Goal: Task Accomplishment & Management: Manage account settings

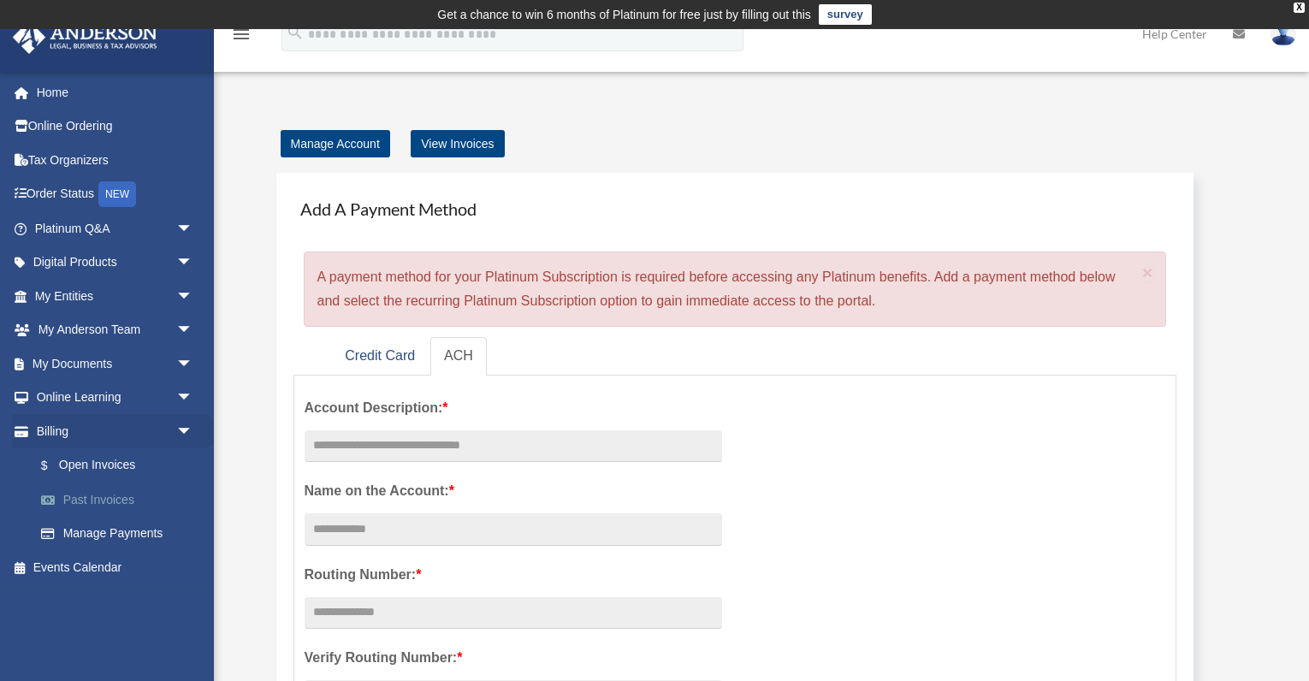
click at [114, 500] on link "Past Invoices" at bounding box center [121, 500] width 195 height 34
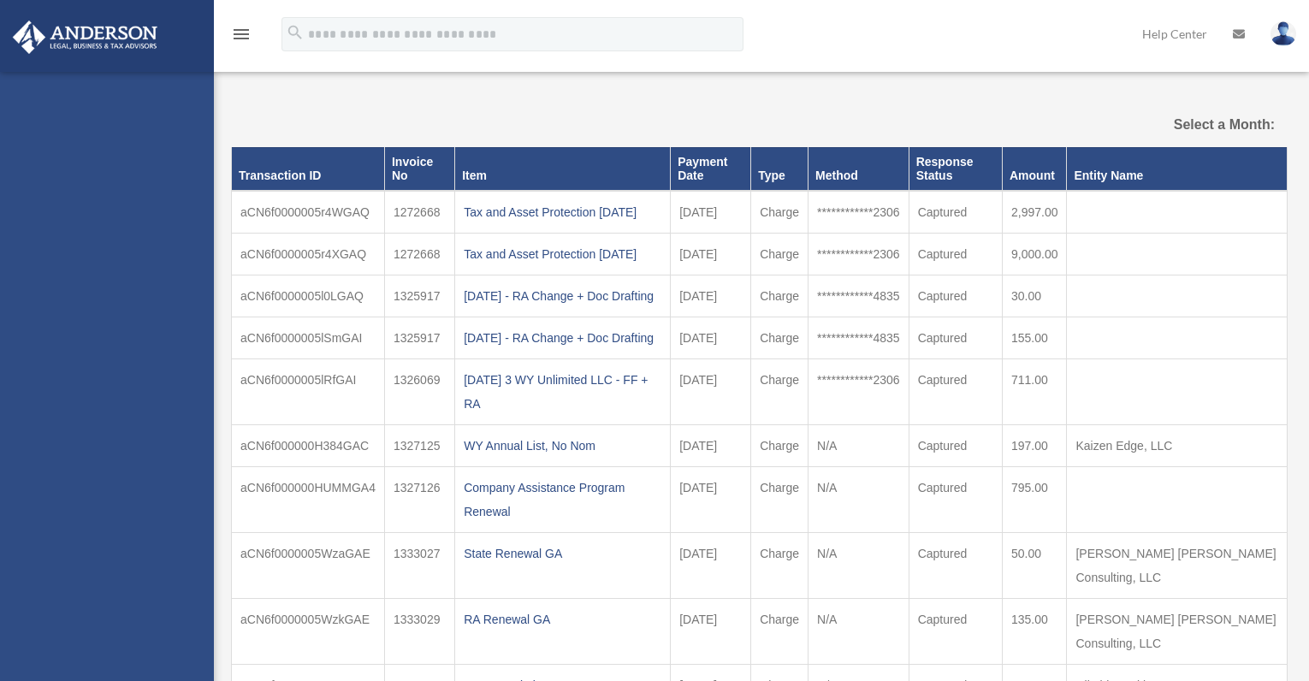
select select
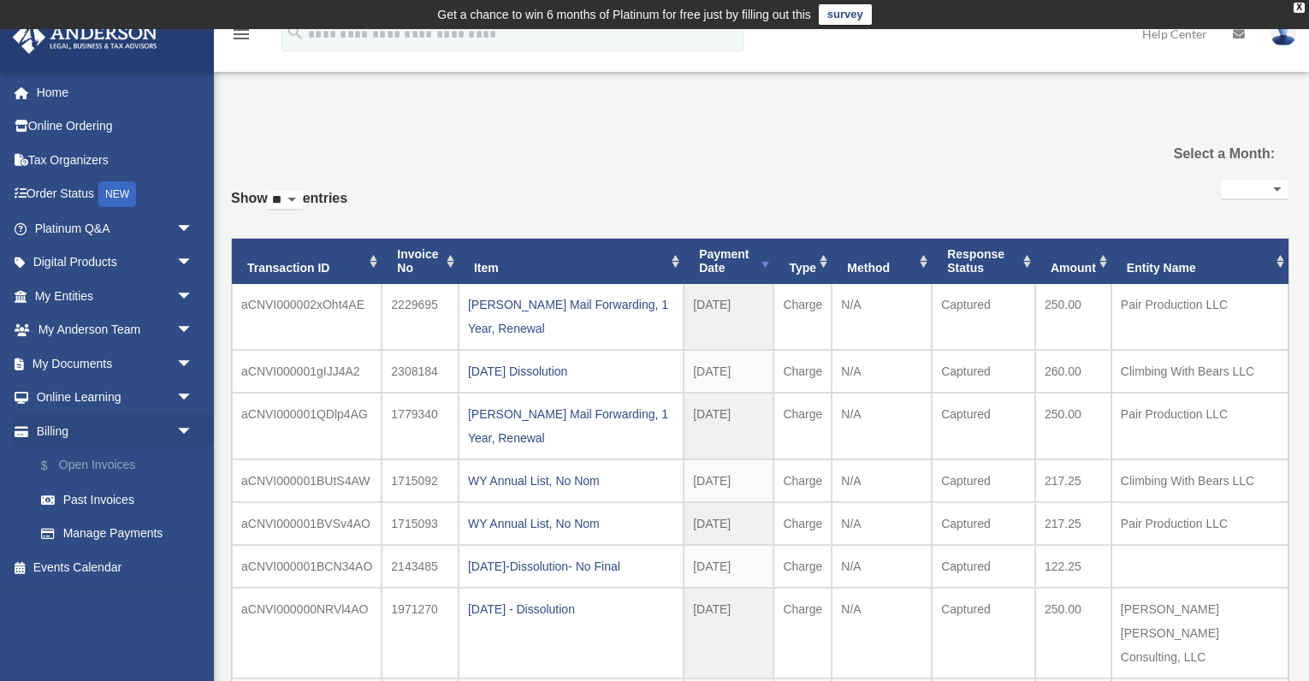
click at [132, 458] on link "$ Open Invoices" at bounding box center [121, 465] width 195 height 35
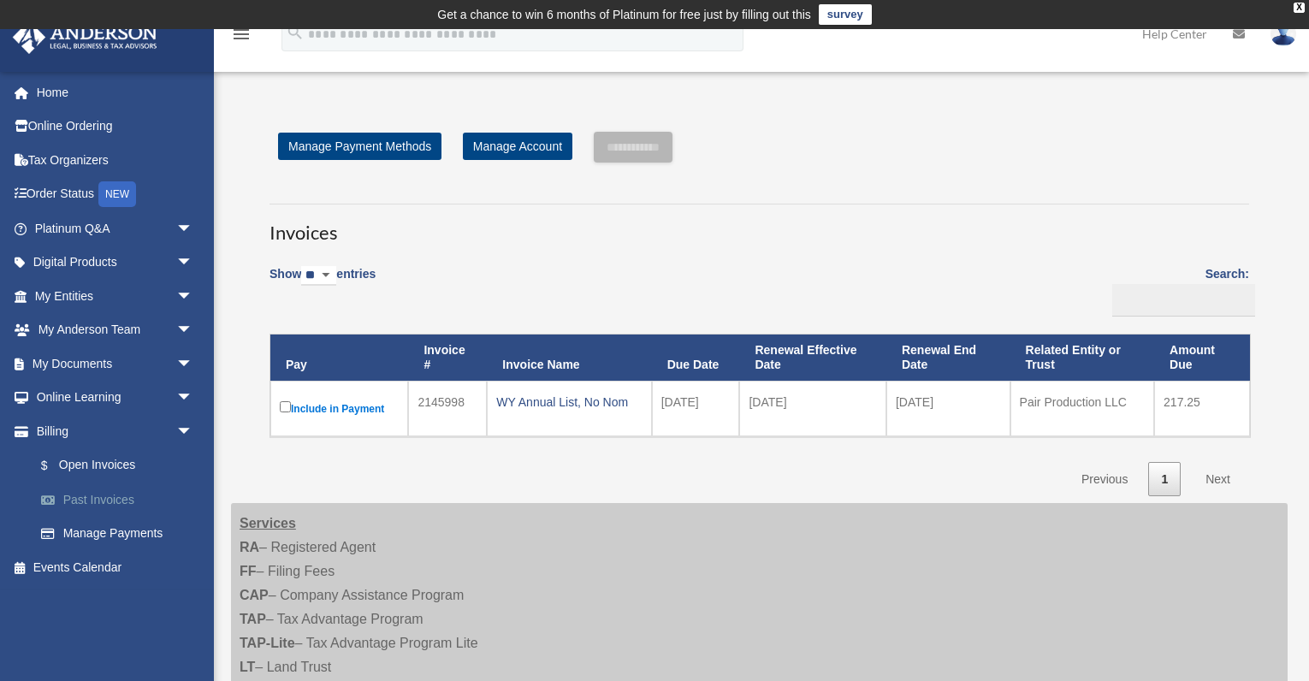
click at [114, 506] on link "Past Invoices" at bounding box center [121, 500] width 195 height 34
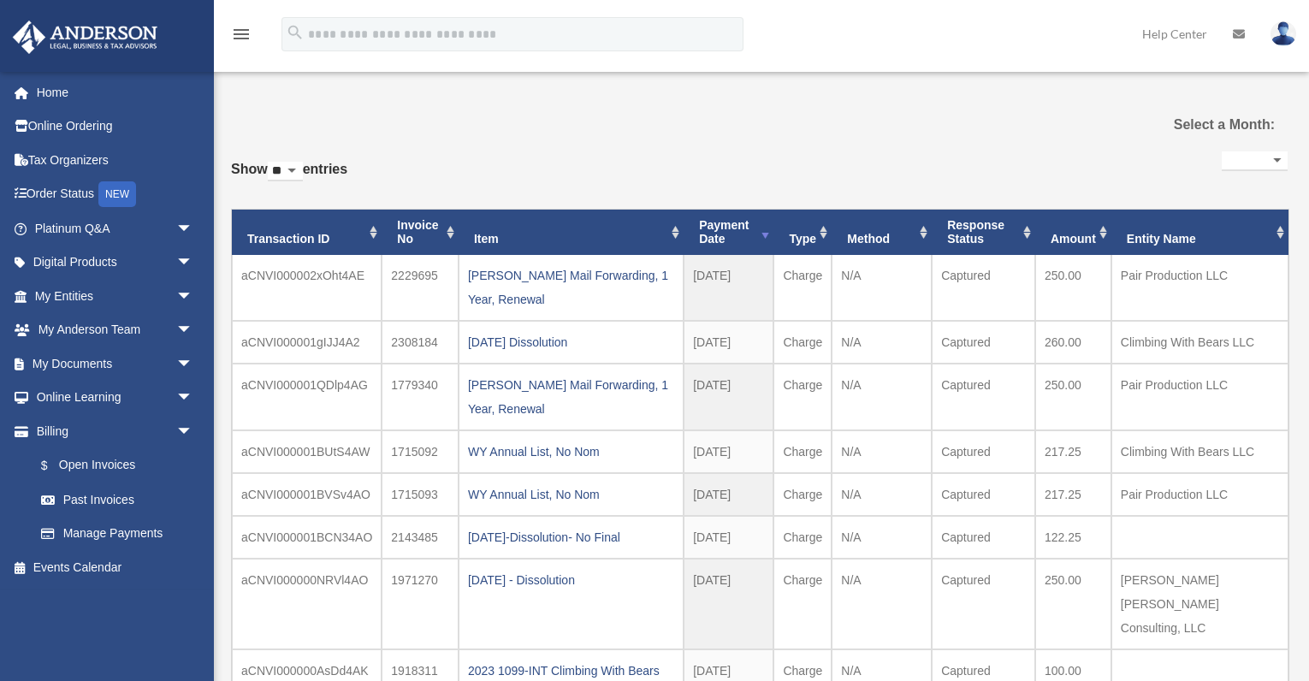
select select
